Goal: Information Seeking & Learning: Learn about a topic

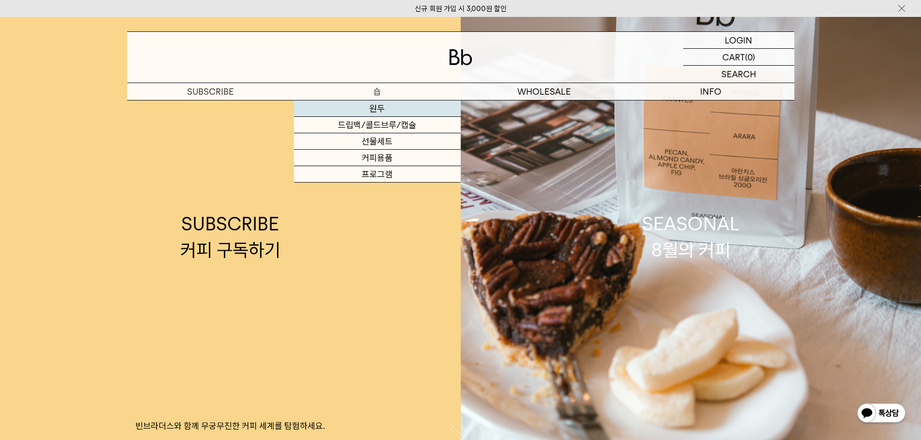
click at [364, 108] on link "원두" at bounding box center [377, 109] width 167 height 16
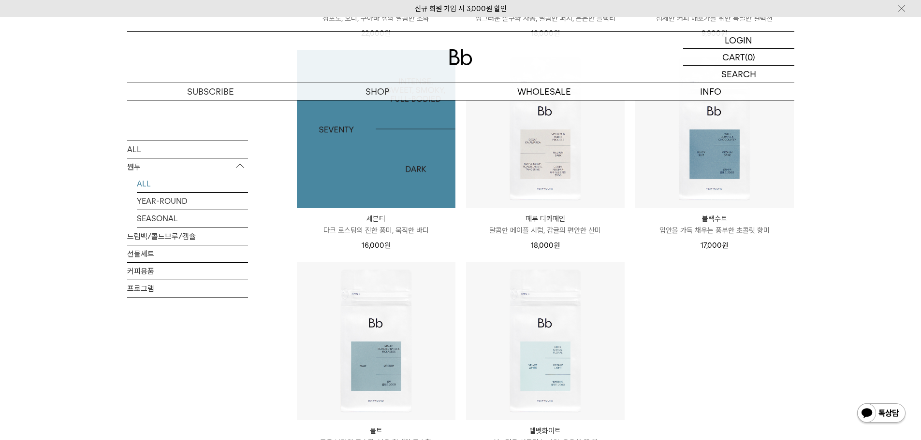
scroll to position [677, 0]
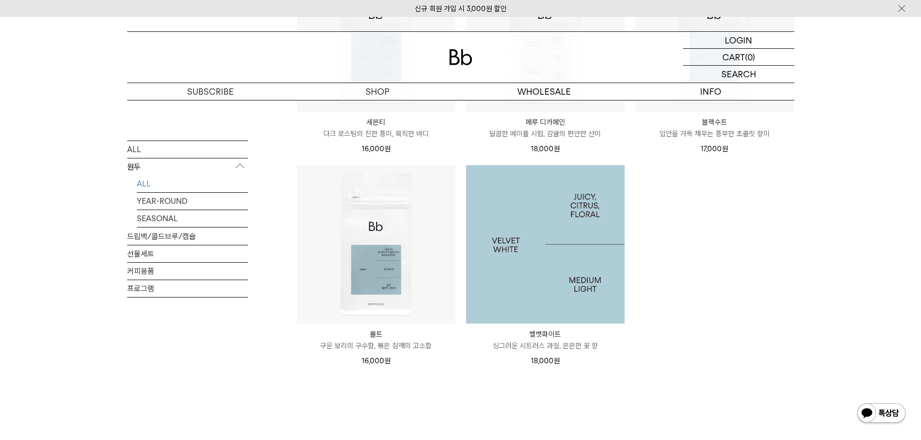
click at [559, 247] on img at bounding box center [545, 244] width 159 height 159
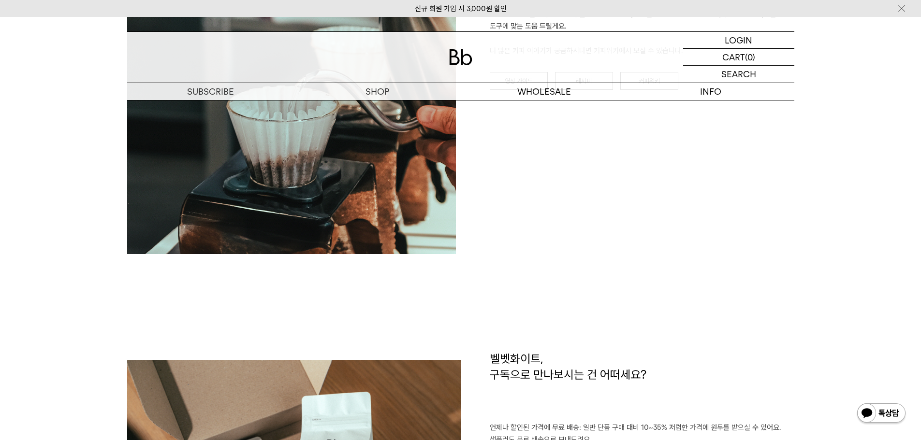
scroll to position [1112, 0]
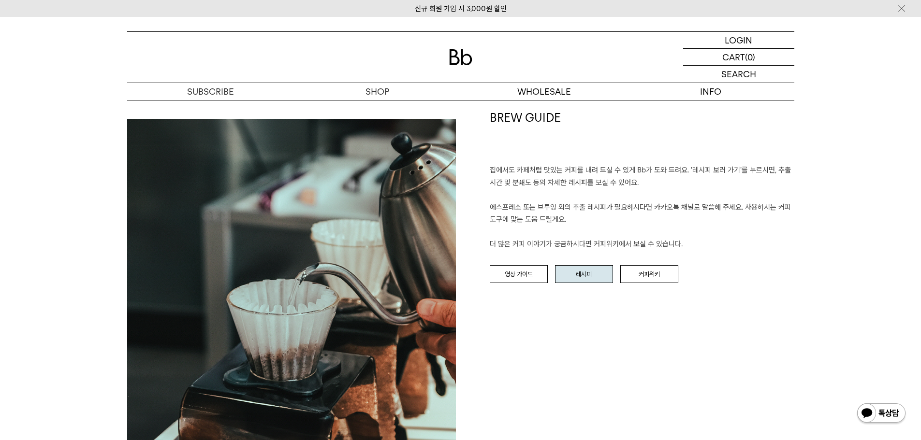
click at [0, 0] on div at bounding box center [0, 0] width 0 height 0
click at [582, 275] on link "레시피" at bounding box center [584, 274] width 58 height 18
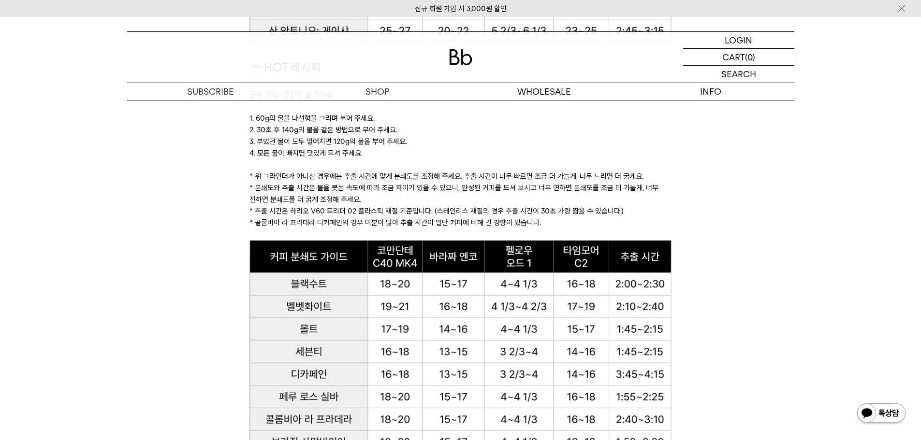
scroll to position [1208, 0]
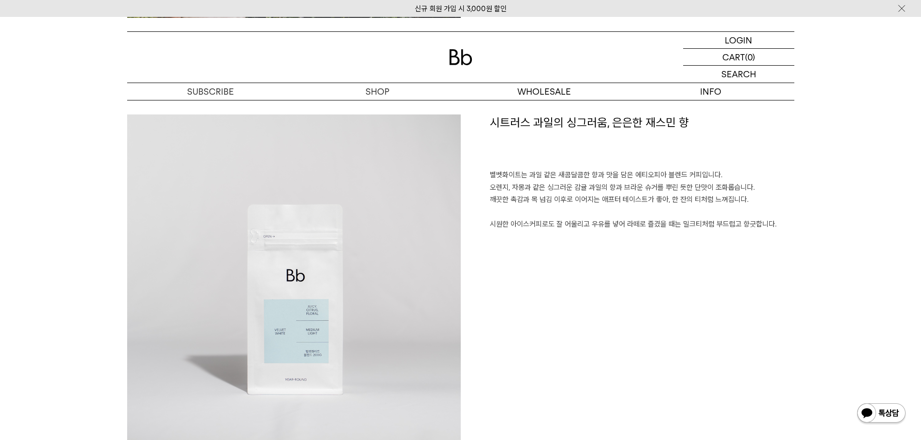
scroll to position [435, 0]
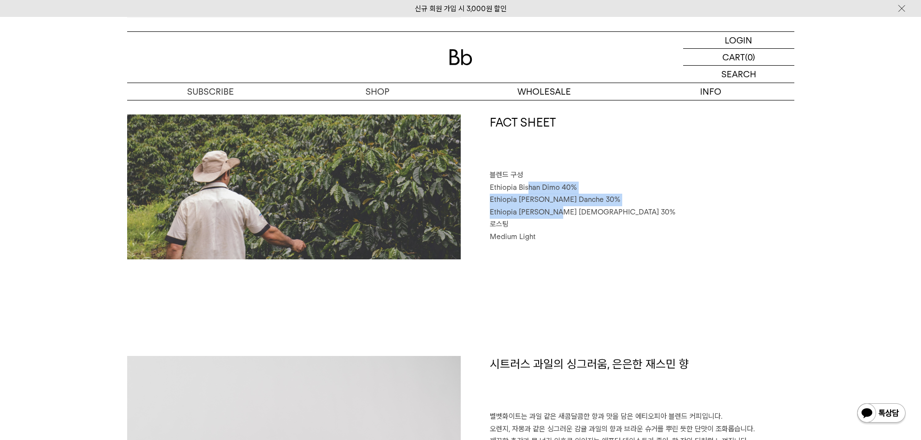
drag, startPoint x: 526, startPoint y: 181, endPoint x: 556, endPoint y: 207, distance: 39.4
click at [556, 207] on div "FACT SHEET 블렌드 구성 Ethiopia Bishan Dimo 40% Ethiopia Habtamu Yirgacheffe Danche …" at bounding box center [628, 187] width 334 height 145
click at [556, 207] on p "Ethiopia Habtamu Yirgacheffe Gotiti 30%" at bounding box center [642, 212] width 305 height 13
drag, startPoint x: 556, startPoint y: 207, endPoint x: 496, endPoint y: 185, distance: 63.9
click at [496, 185] on div "FACT SHEET 블렌드 구성 Ethiopia Bishan Dimo 40% Ethiopia Habtamu Yirgacheffe Danche …" at bounding box center [628, 187] width 334 height 145
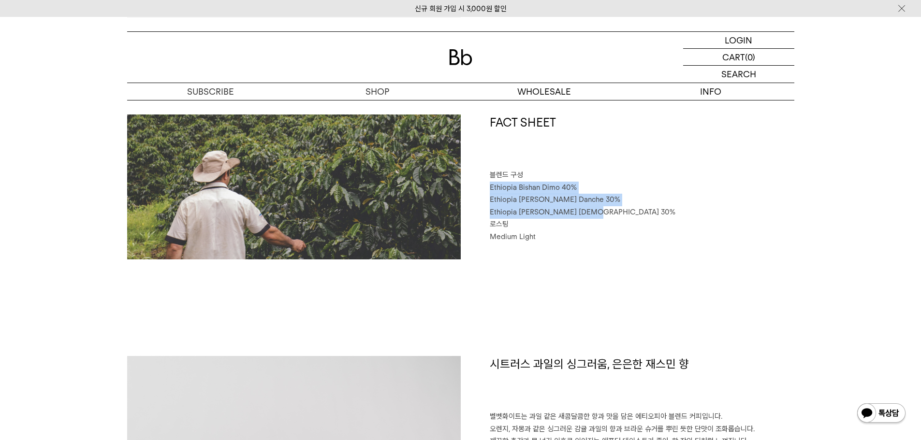
click at [496, 185] on span "Ethiopia Bishan Dimo 40%" at bounding box center [533, 187] width 87 height 9
drag, startPoint x: 496, startPoint y: 185, endPoint x: 611, endPoint y: 214, distance: 118.3
click at [611, 214] on div "FACT SHEET 블렌드 구성 Ethiopia Bishan Dimo 40% Ethiopia Habtamu Yirgacheffe Danche …" at bounding box center [628, 187] width 334 height 145
click at [611, 214] on span "Ethiopia Habtamu Yirgacheffe Gotiti 30%" at bounding box center [583, 212] width 186 height 9
drag, startPoint x: 625, startPoint y: 212, endPoint x: 565, endPoint y: 180, distance: 69.0
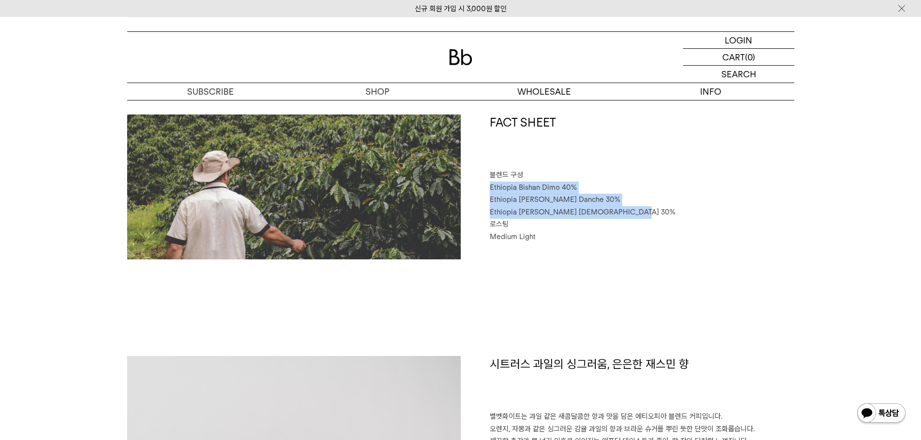
click at [565, 180] on div "FACT SHEET 블렌드 구성 Ethiopia Bishan Dimo 40% Ethiopia Habtamu Yirgacheffe Danche …" at bounding box center [628, 187] width 334 height 145
click at [565, 180] on p "블렌드 구성" at bounding box center [642, 175] width 305 height 13
drag, startPoint x: 565, startPoint y: 180, endPoint x: 636, endPoint y: 210, distance: 77.6
click at [636, 210] on div "FACT SHEET 블렌드 구성 Ethiopia Bishan Dimo 40% Ethiopia Habtamu Yirgacheffe Danche …" at bounding box center [628, 187] width 334 height 145
click at [636, 210] on p "Ethiopia Habtamu Yirgacheffe Gotiti 30%" at bounding box center [642, 212] width 305 height 13
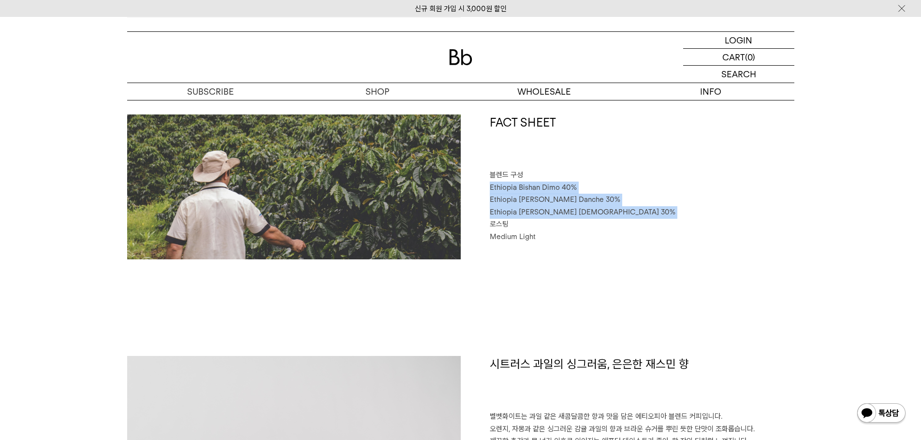
drag, startPoint x: 636, startPoint y: 210, endPoint x: 494, endPoint y: 188, distance: 143.8
click at [494, 188] on div "FACT SHEET 블렌드 구성 Ethiopia Bishan Dimo 40% Ethiopia Habtamu Yirgacheffe Danche …" at bounding box center [628, 187] width 334 height 145
click at [494, 188] on span "Ethiopia Bishan Dimo 40%" at bounding box center [533, 187] width 87 height 9
drag, startPoint x: 494, startPoint y: 188, endPoint x: 568, endPoint y: 202, distance: 75.7
click at [568, 202] on div "FACT SHEET 블렌드 구성 Ethiopia Bishan Dimo 40% Ethiopia Habtamu Yirgacheffe Danche …" at bounding box center [628, 187] width 334 height 145
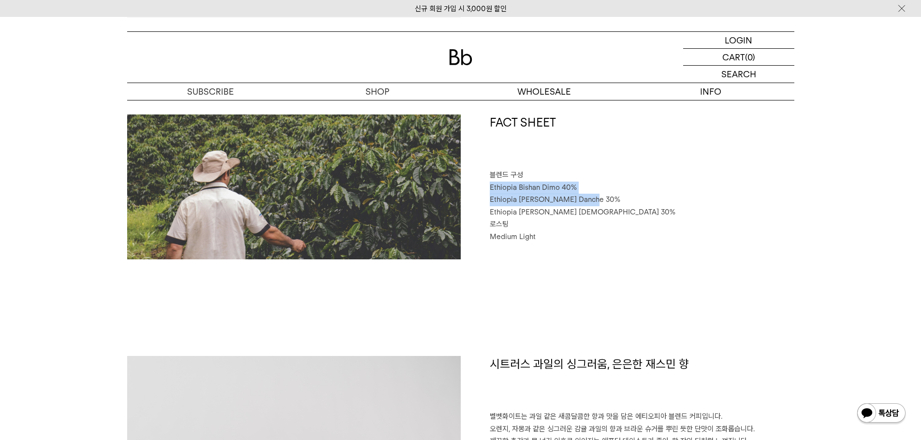
click at [568, 202] on span "Ethiopia Habtamu Yirgacheffe Danche 30%" at bounding box center [555, 199] width 131 height 9
